Goal: Task Accomplishment & Management: Complete application form

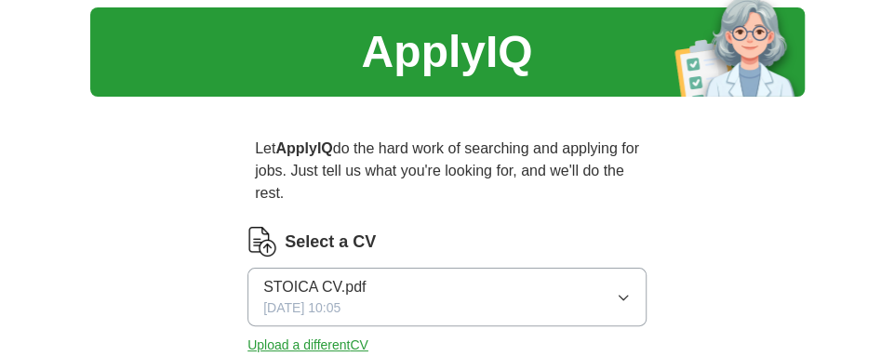
scroll to position [60, 0]
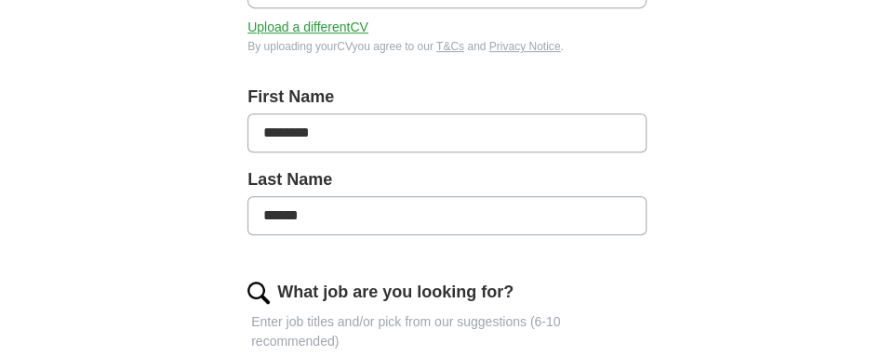
scroll to position [372, 0]
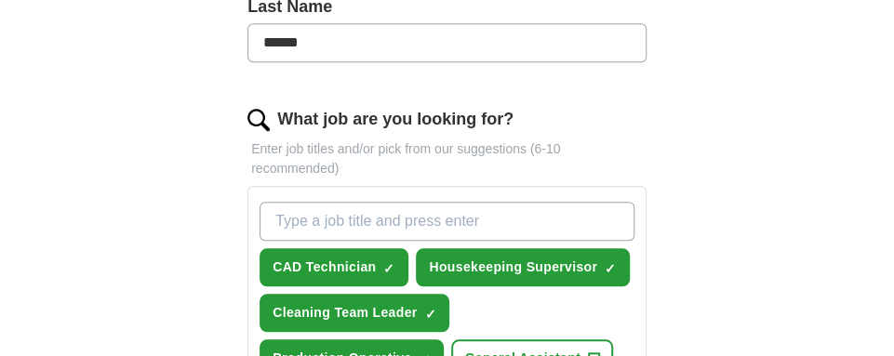
scroll to position [541, 0]
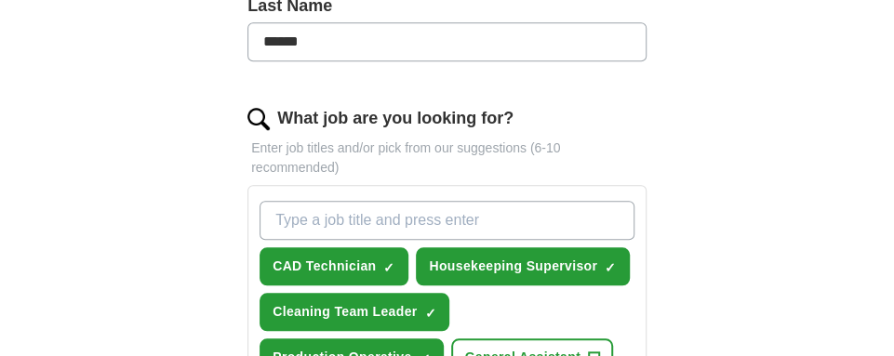
type input "r"
paste input "Retail Merchandiser"
drag, startPoint x: 312, startPoint y: 218, endPoint x: 255, endPoint y: 218, distance: 57.7
click at [256, 218] on div "Retail Retail Merchandiser CAD Technician ✓ × Housekeeping Supervisor ✓ × Clean…" at bounding box center [447, 334] width 382 height 282
type input "Retail Merchandiser"
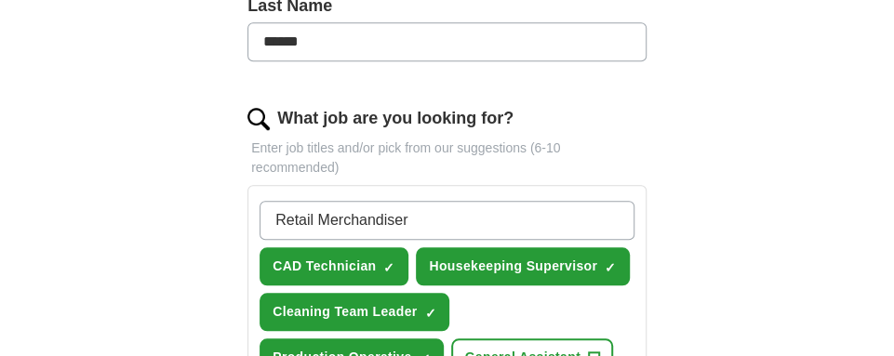
click at [704, 250] on div "Let ApplyIQ do the hard work of searching and applying for jobs. Just tell us w…" at bounding box center [448, 274] width 536 height 1308
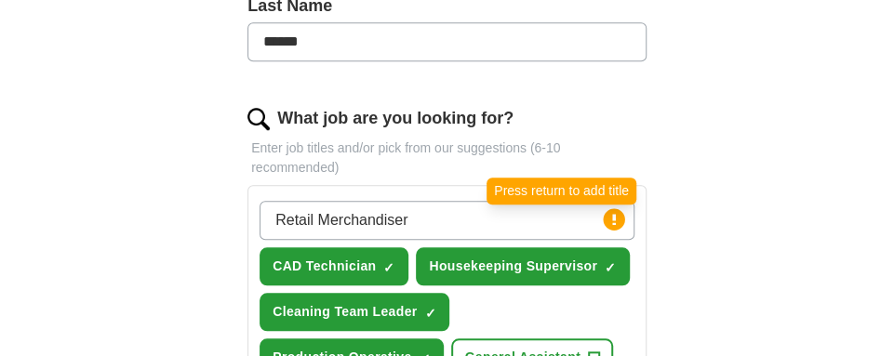
click at [610, 227] on circle at bounding box center [613, 218] width 21 height 21
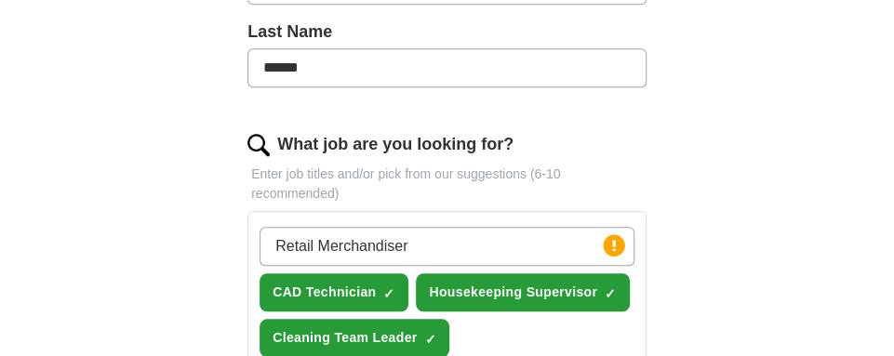
scroll to position [512, 0]
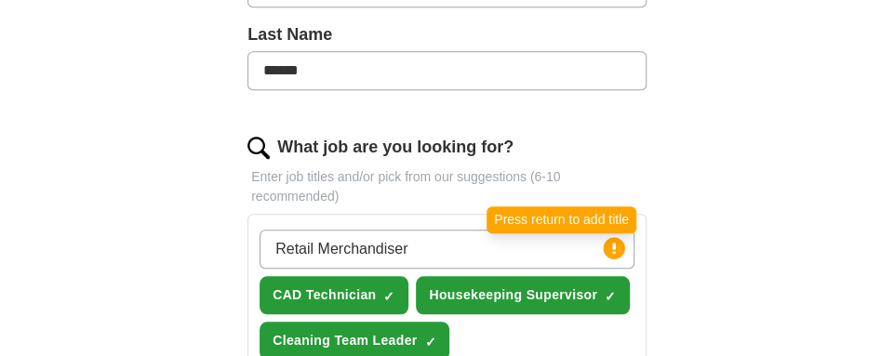
click at [612, 246] on icon at bounding box center [614, 248] width 4 height 11
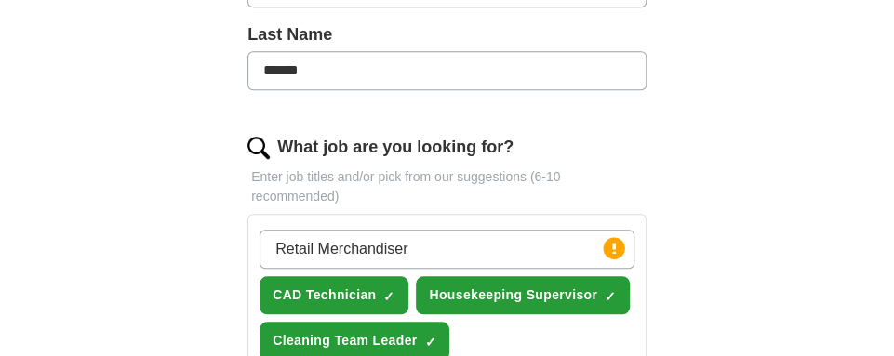
click at [612, 246] on icon at bounding box center [614, 248] width 4 height 11
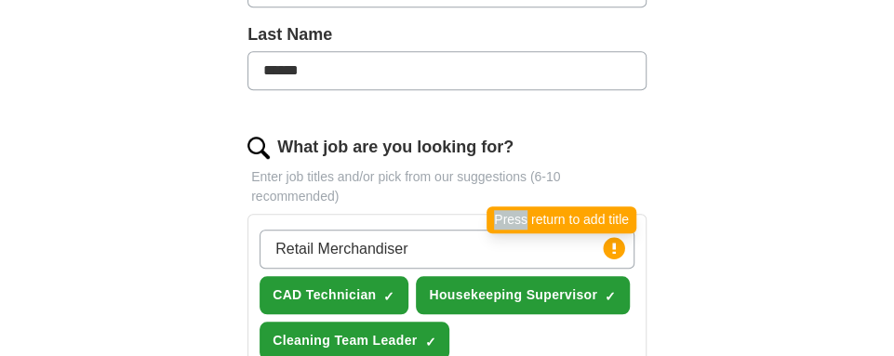
click at [618, 246] on circle at bounding box center [613, 247] width 21 height 21
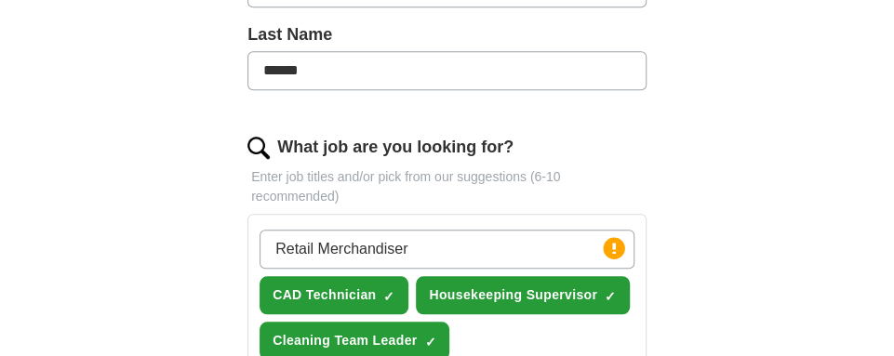
click at [618, 246] on circle at bounding box center [613, 247] width 21 height 21
click at [460, 250] on input "Retail Merchandiser" at bounding box center [446, 249] width 375 height 39
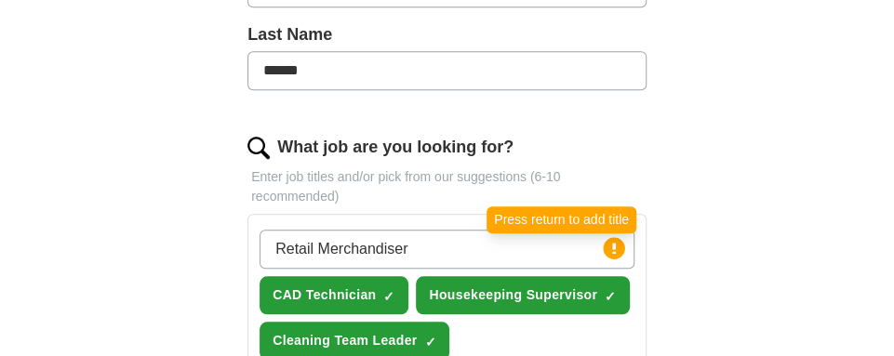
click at [618, 243] on circle at bounding box center [613, 247] width 21 height 21
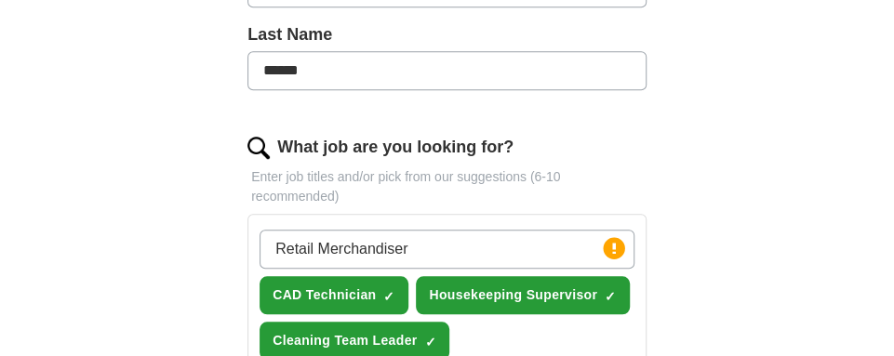
click at [606, 248] on circle at bounding box center [613, 247] width 21 height 21
click at [797, 312] on div "ApplyIQ Let ApplyIQ do the hard work of searching and applying for jobs. Just t…" at bounding box center [447, 250] width 714 height 1412
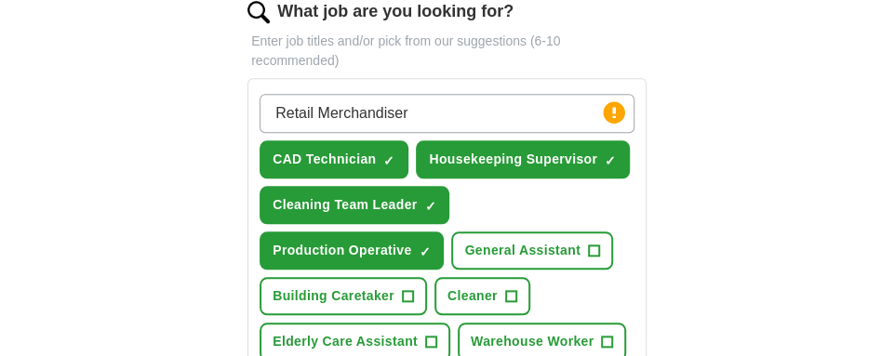
scroll to position [646, 0]
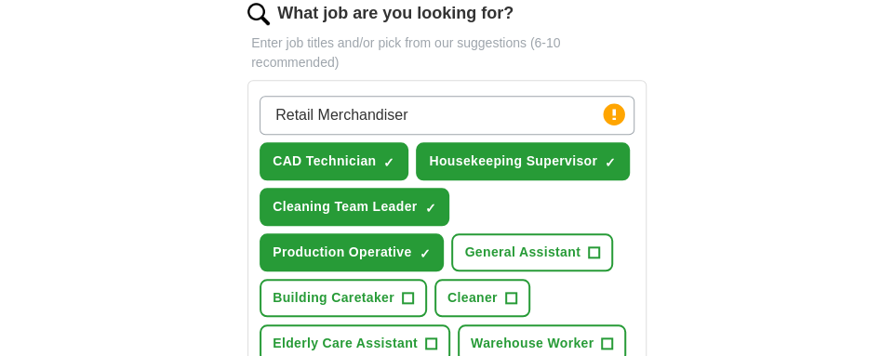
click at [0, 0] on span "×" at bounding box center [0, 0] width 0 height 0
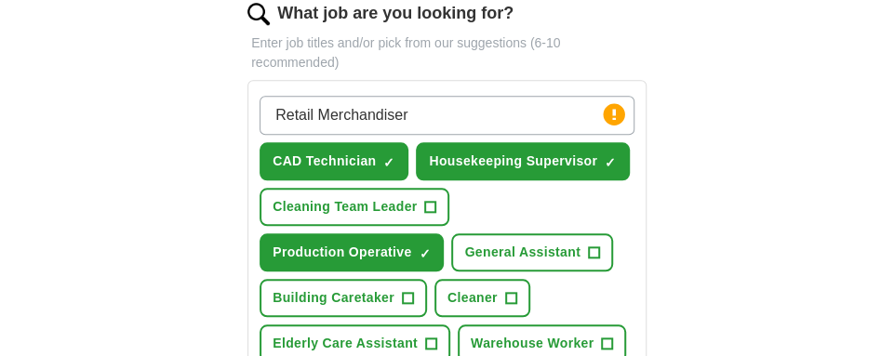
click at [592, 246] on span "+" at bounding box center [593, 253] width 11 height 15
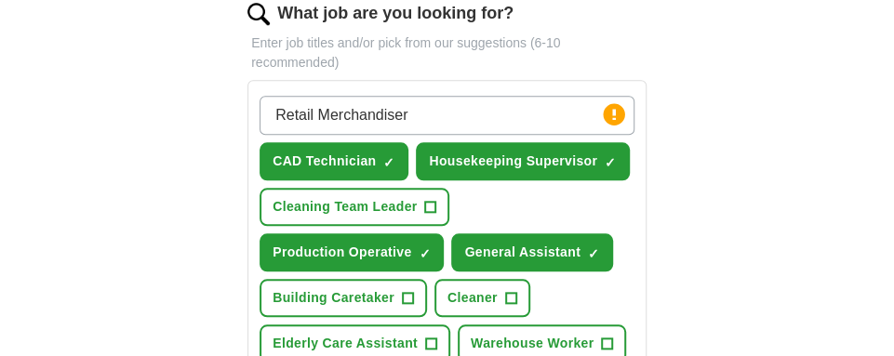
click at [0, 0] on span "×" at bounding box center [0, 0] width 0 height 0
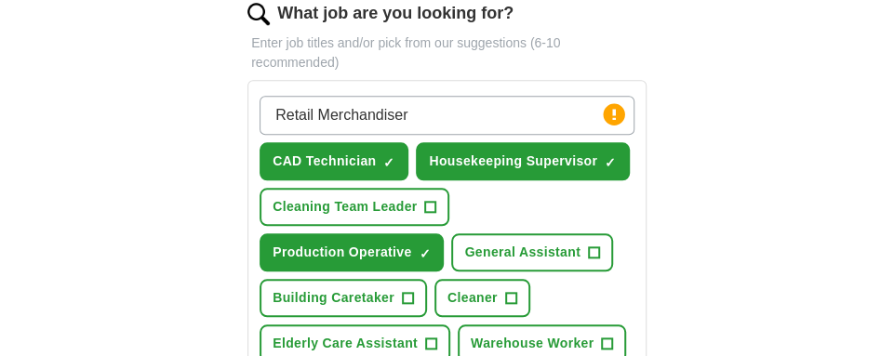
click at [597, 286] on div "Retail Merchandiser Press return to add title CAD Technician ✓ × Housekeeping S…" at bounding box center [447, 229] width 382 height 282
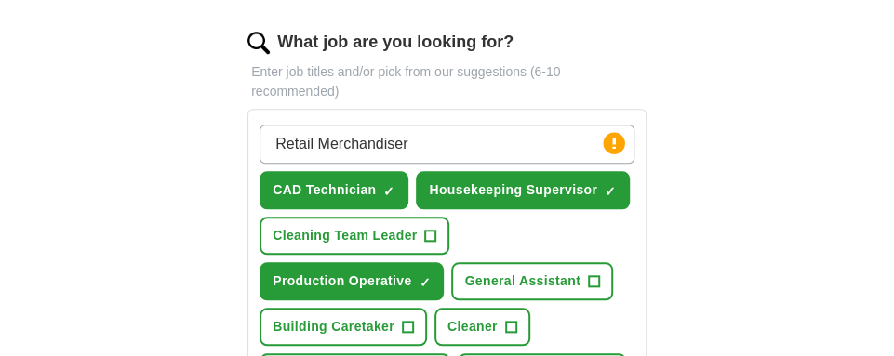
scroll to position [625, 0]
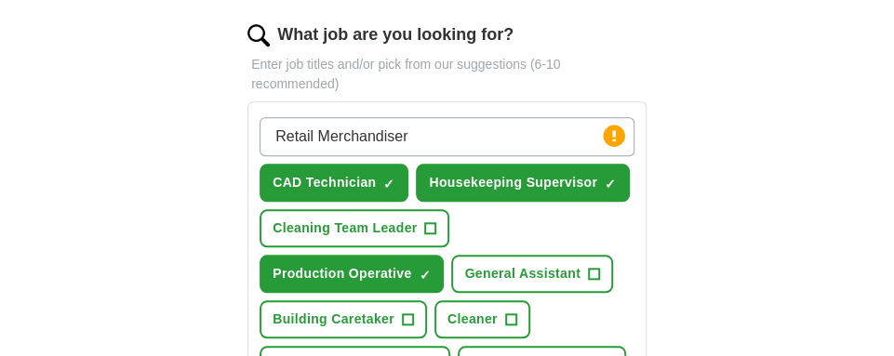
click at [453, 130] on input "Retail Merchandiser" at bounding box center [446, 136] width 375 height 39
click at [455, 134] on input "Retail Merchandiser" at bounding box center [446, 136] width 375 height 39
drag, startPoint x: 441, startPoint y: 134, endPoint x: 295, endPoint y: 130, distance: 146.1
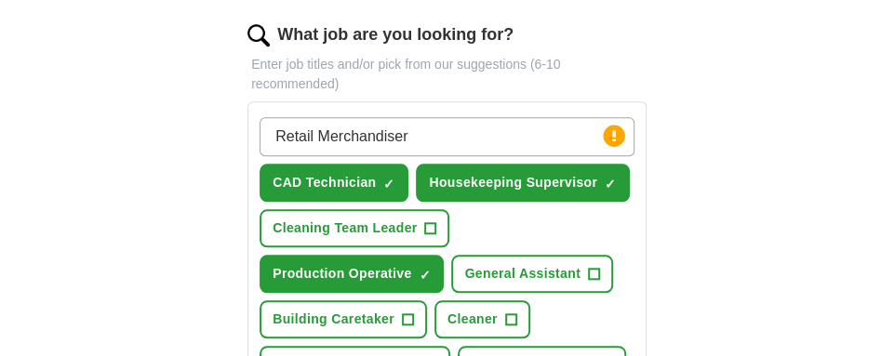
click at [295, 130] on input "Retail Merchandiser" at bounding box center [446, 136] width 375 height 39
click at [621, 154] on div "Retail Merchandiser Press return to add title CAD Technician ✓ × Housekeeping S…" at bounding box center [447, 251] width 382 height 282
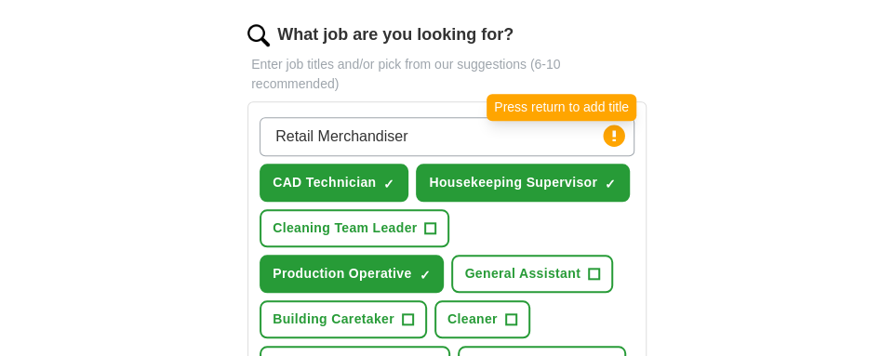
click at [616, 130] on circle at bounding box center [613, 135] width 21 height 21
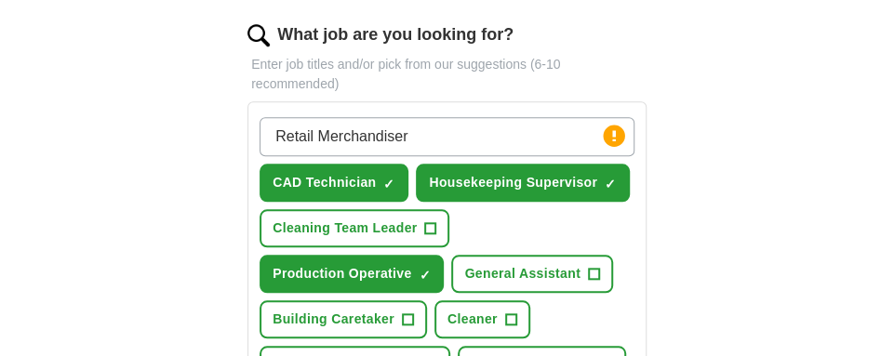
click at [614, 138] on icon at bounding box center [614, 135] width 4 height 11
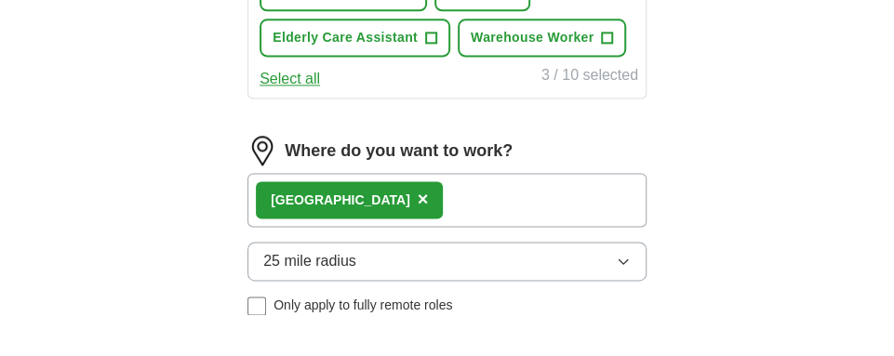
scroll to position [960, 0]
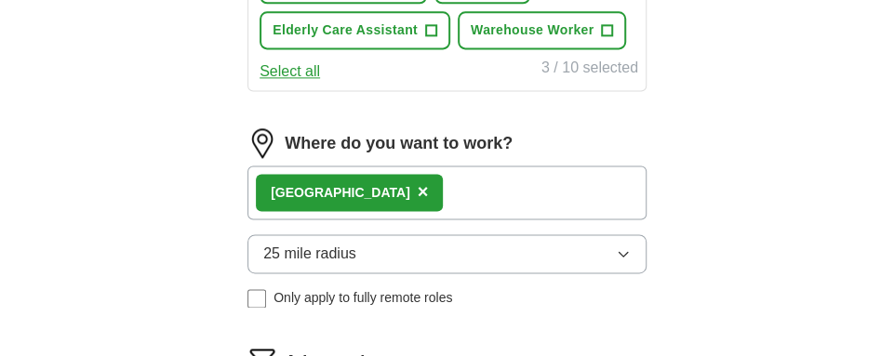
click at [386, 67] on div "Select all 3 / 10 selected" at bounding box center [447, 70] width 382 height 26
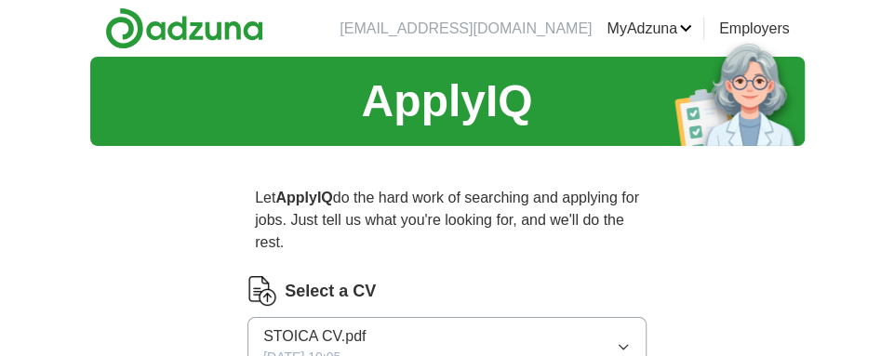
scroll to position [0, 0]
